Goal: Task Accomplishment & Management: Manage account settings

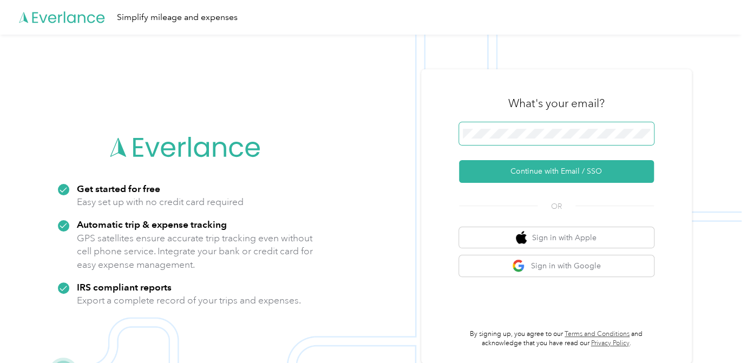
click at [494, 139] on span at bounding box center [556, 133] width 195 height 23
click at [515, 139] on span at bounding box center [556, 133] width 195 height 23
click at [484, 127] on span at bounding box center [556, 133] width 195 height 23
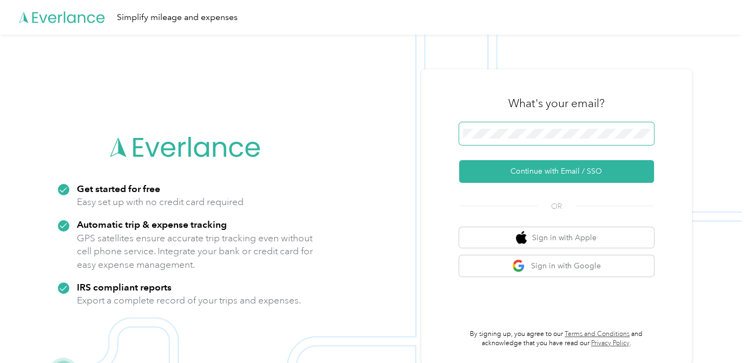
click at [484, 127] on span at bounding box center [556, 133] width 195 height 23
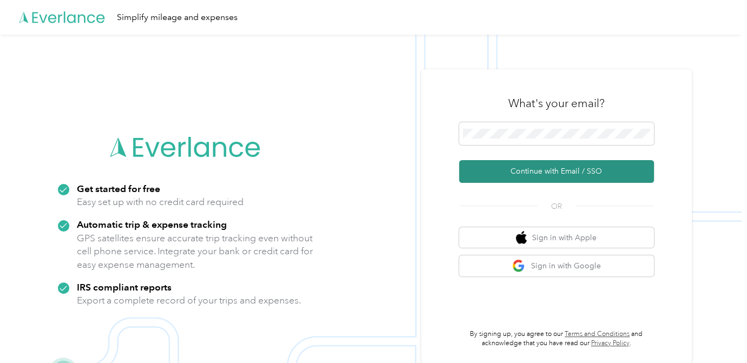
click at [524, 170] on button "Continue with Email / SSO" at bounding box center [556, 171] width 195 height 23
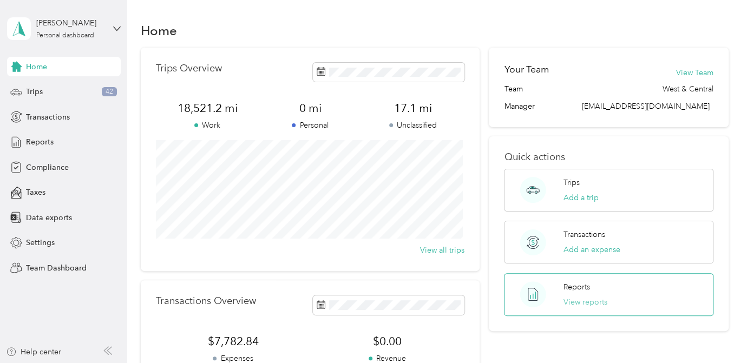
click at [573, 297] on button "View reports" at bounding box center [585, 302] width 44 height 11
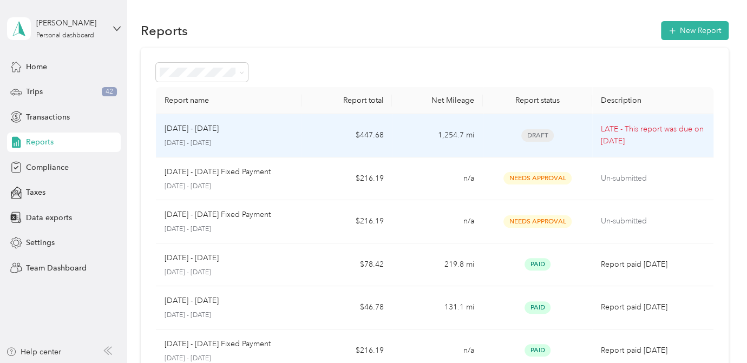
click at [412, 135] on td "1,254.7 mi" at bounding box center [437, 135] width 91 height 43
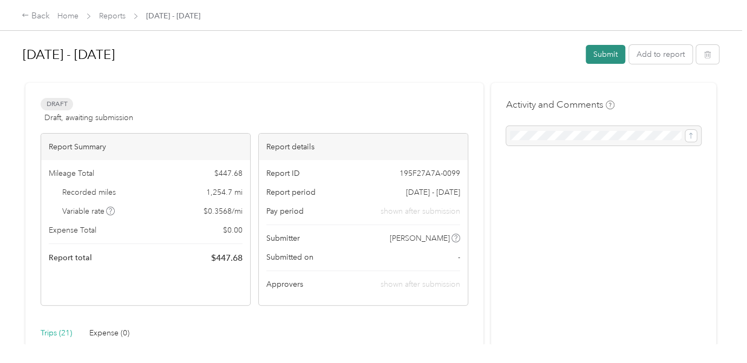
click at [600, 55] on button "Submit" at bounding box center [606, 54] width 40 height 19
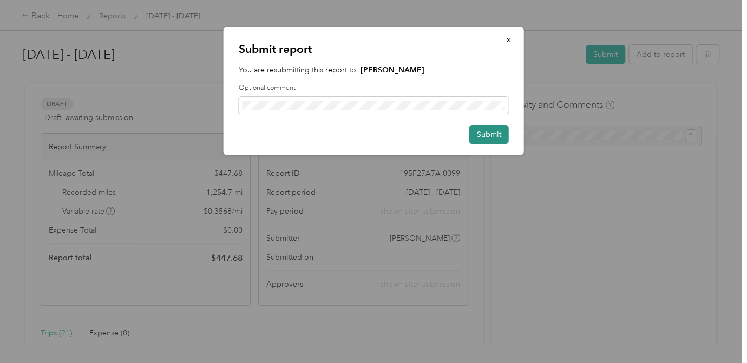
click at [492, 137] on button "Submit" at bounding box center [489, 134] width 40 height 19
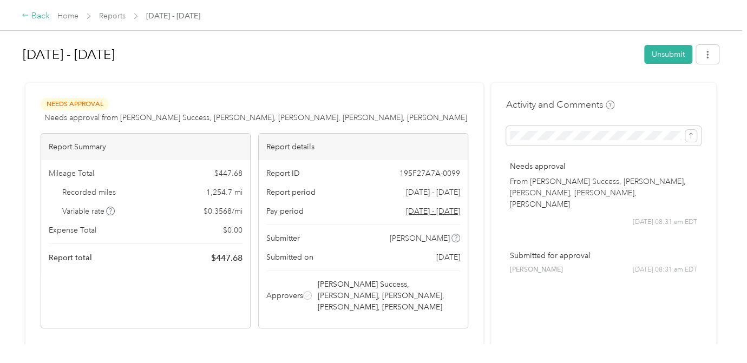
click at [33, 16] on div "Back" at bounding box center [36, 16] width 28 height 13
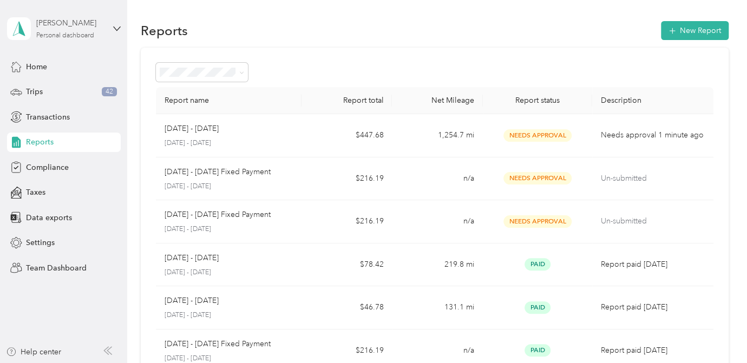
click at [56, 29] on div "[PERSON_NAME] Personal dashboard" at bounding box center [70, 28] width 68 height 22
click at [74, 91] on div "Team dashboard" at bounding box center [121, 83] width 213 height 19
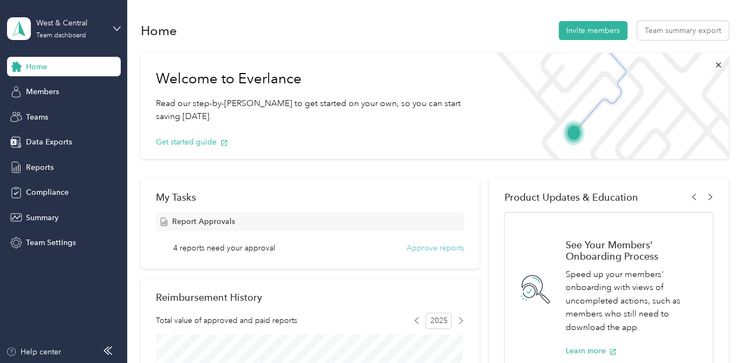
click at [421, 252] on button "Approve reports" at bounding box center [435, 247] width 58 height 11
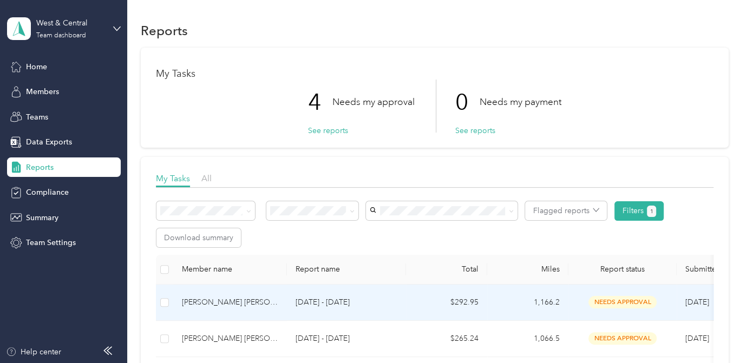
click at [405, 308] on td "Aug 24 - 30, 2025" at bounding box center [346, 303] width 119 height 36
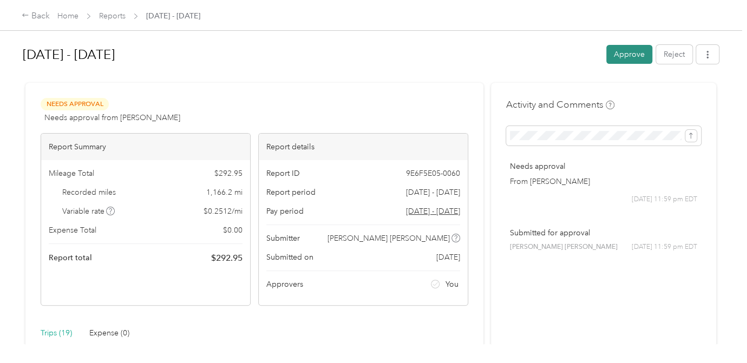
click at [623, 52] on button "Approve" at bounding box center [629, 54] width 46 height 19
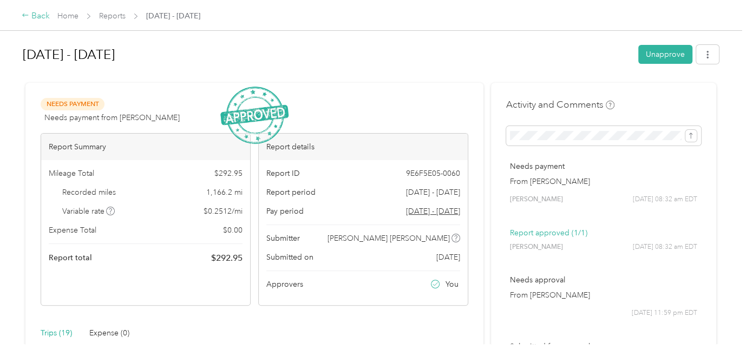
click at [37, 19] on div "Back" at bounding box center [36, 16] width 28 height 13
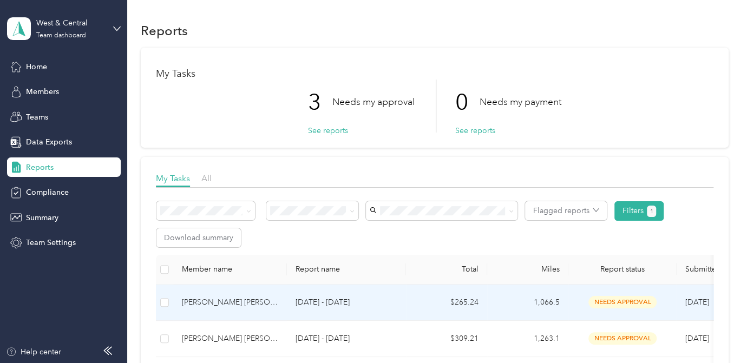
click at [260, 294] on td "Ernesto Jr Vaca" at bounding box center [230, 303] width 114 height 36
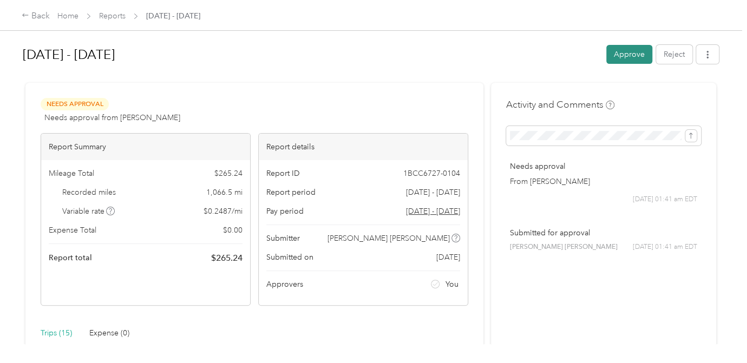
click at [627, 53] on button "Approve" at bounding box center [629, 54] width 46 height 19
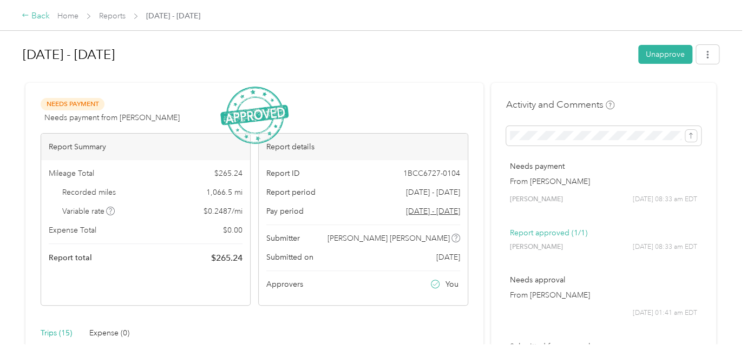
click at [35, 11] on div "Back" at bounding box center [36, 16] width 28 height 13
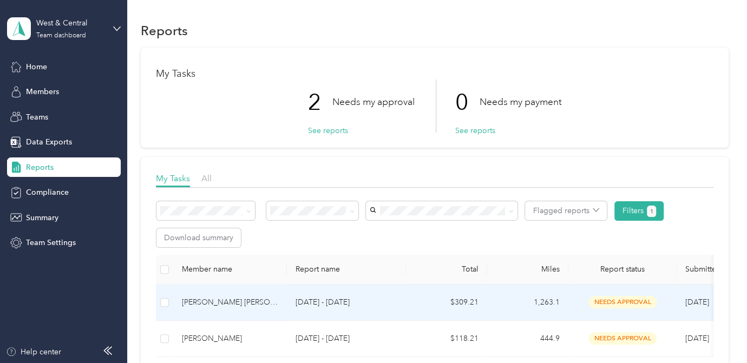
click at [252, 300] on div "Frankie J. Correa" at bounding box center [230, 303] width 96 height 12
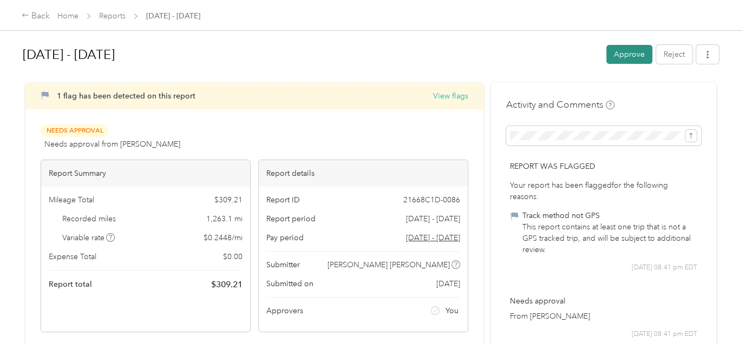
click at [613, 61] on button "Approve" at bounding box center [629, 54] width 46 height 19
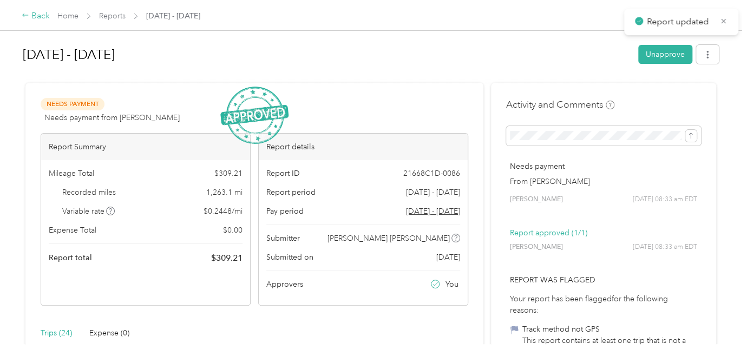
click at [34, 11] on div "Back" at bounding box center [36, 16] width 28 height 13
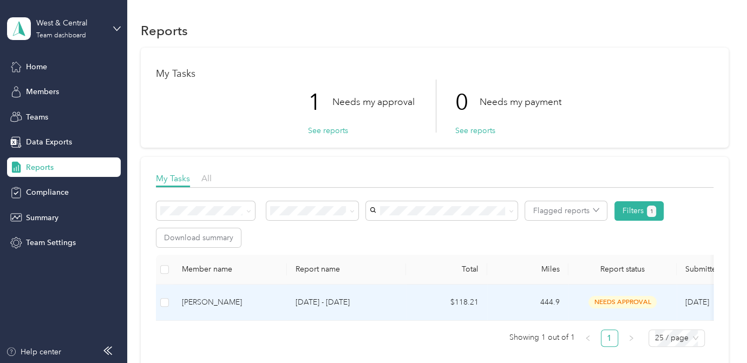
click at [268, 300] on div "Colton V. Nelson" at bounding box center [230, 303] width 96 height 12
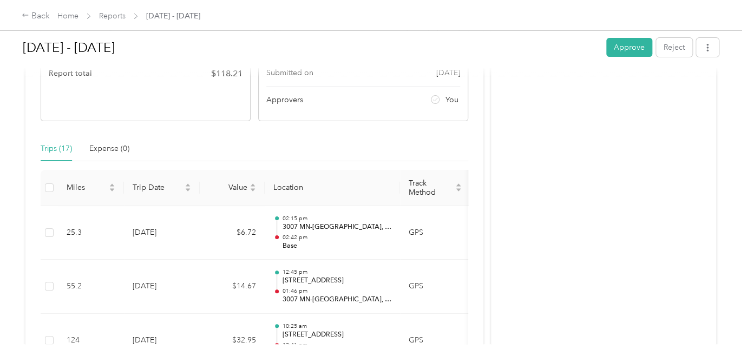
scroll to position [183, 0]
click at [624, 45] on button "Approve" at bounding box center [629, 47] width 46 height 19
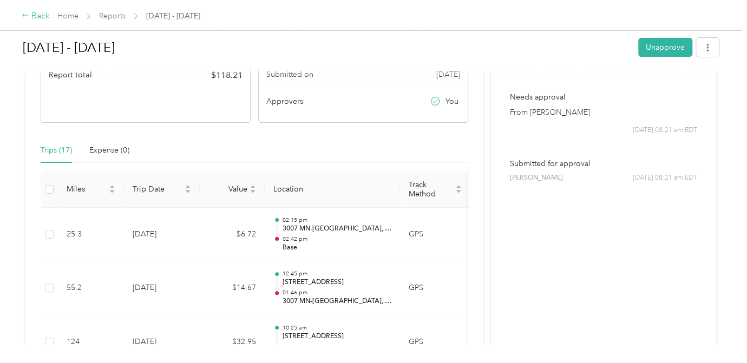
click at [31, 15] on div "Back" at bounding box center [36, 16] width 28 height 13
